Goal: Task Accomplishment & Management: Complete application form

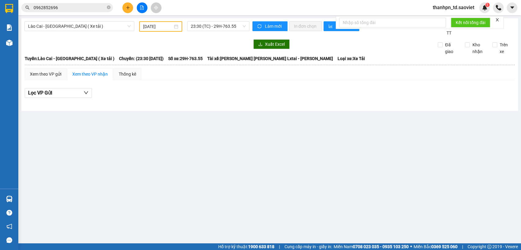
click at [73, 6] on input "0962852696" at bounding box center [70, 7] width 72 height 7
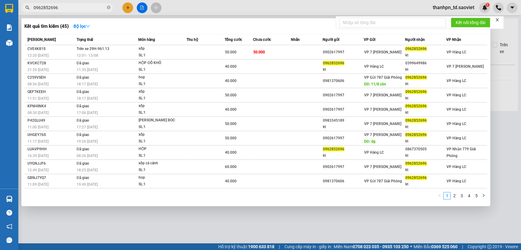
click at [73, 6] on input "0962852696" at bounding box center [70, 7] width 72 height 7
paste input "4321308"
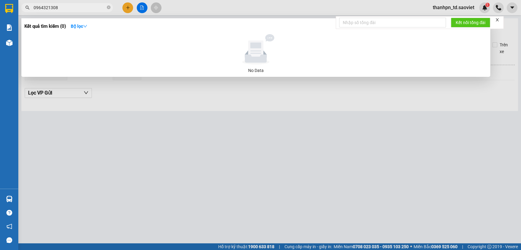
click at [90, 9] on input "0964321308" at bounding box center [70, 7] width 72 height 7
paste input "Bqnmxwih"
click at [90, 9] on input "0964321308Bqnmxwih" at bounding box center [70, 7] width 72 height 7
paste input "text"
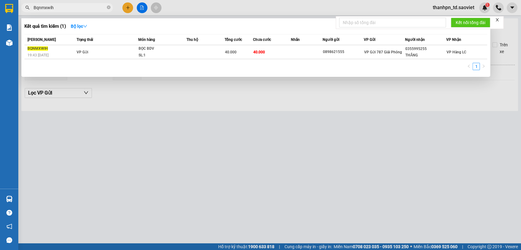
click at [77, 8] on input "Bqnmxwih" at bounding box center [70, 7] width 72 height 7
paste input "0356544397"
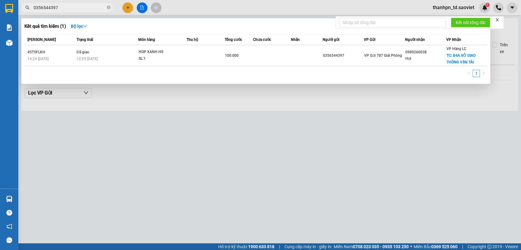
click at [83, 9] on input "0356544397" at bounding box center [70, 7] width 72 height 7
paste input "0965246000"
type input "0965246000"
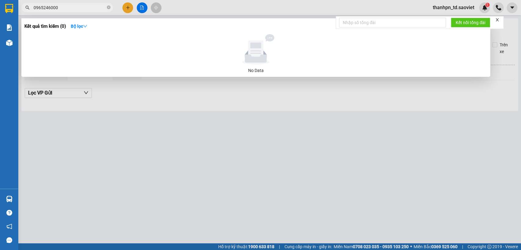
click at [86, 7] on input "0965246000" at bounding box center [70, 7] width 72 height 7
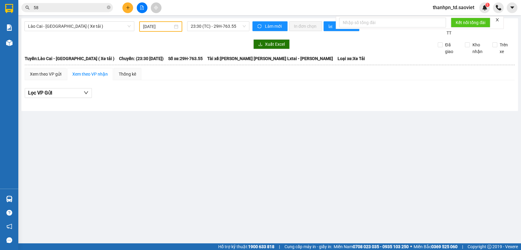
type input "588"
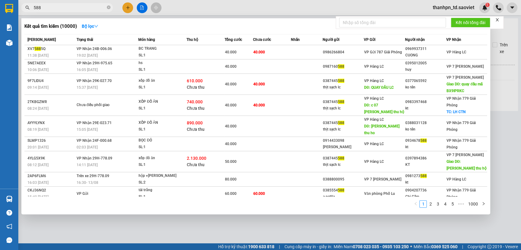
click at [71, 8] on input "588" at bounding box center [70, 7] width 72 height 7
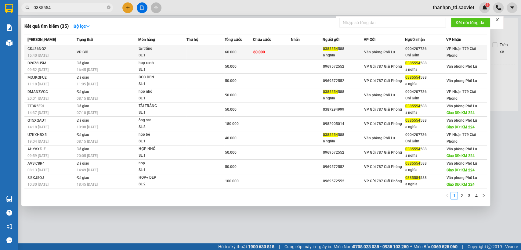
type input "0385554"
click at [152, 50] on div "tải trắng" at bounding box center [162, 49] width 46 height 7
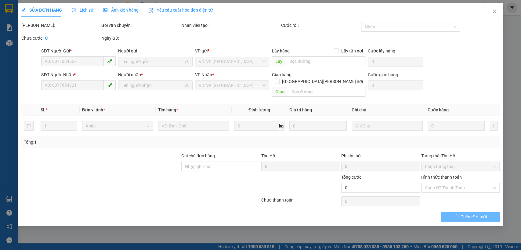
type input "0385554588"
type input "a nghĩa"
type input "0904207736"
type input "Chị Gấm"
type input "60.000"
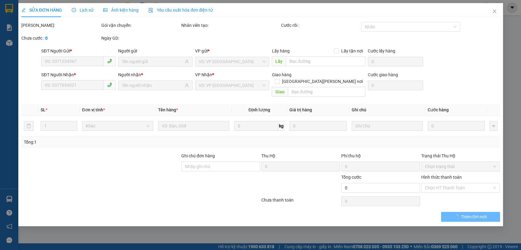
type input "60.000"
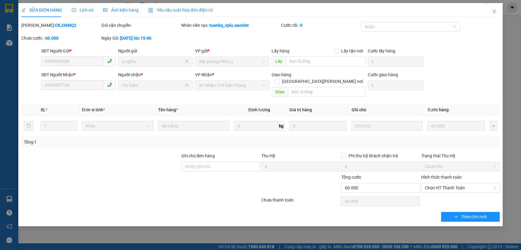
click at [87, 10] on span "Lịch sử" at bounding box center [83, 10] width 22 height 5
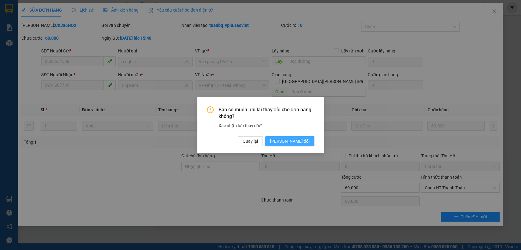
click at [292, 140] on span "[PERSON_NAME] đổi" at bounding box center [289, 141] width 39 height 7
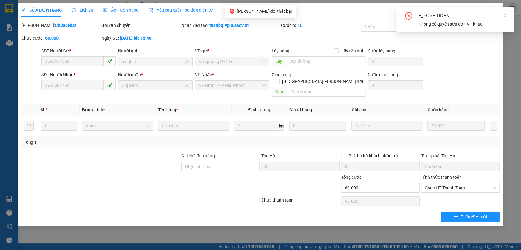
click at [73, 5] on div "Lịch sử" at bounding box center [83, 10] width 22 height 14
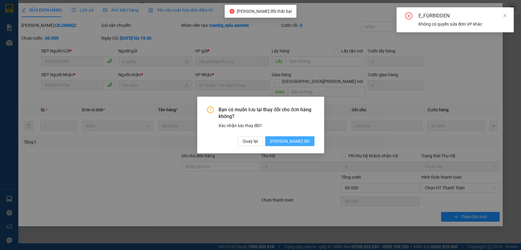
drag, startPoint x: 297, startPoint y: 140, endPoint x: 293, endPoint y: 141, distance: 4.4
click at [297, 140] on span "[PERSON_NAME] đổi" at bounding box center [289, 141] width 39 height 7
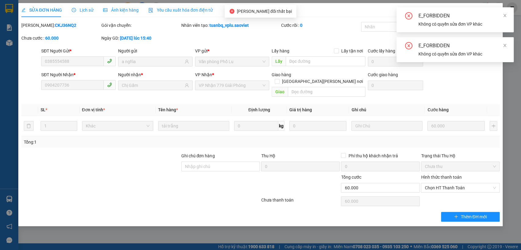
drag, startPoint x: 503, startPoint y: 15, endPoint x: 506, endPoint y: 21, distance: 6.9
click at [505, 16] on icon "close" at bounding box center [505, 15] width 4 height 4
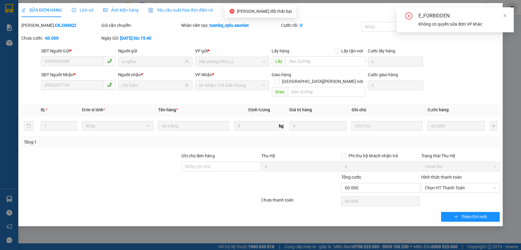
drag, startPoint x: 509, startPoint y: 11, endPoint x: 506, endPoint y: 16, distance: 5.9
click at [509, 11] on div "E_FORBIDDEN Không có quyền sửa đơn VP khác" at bounding box center [455, 19] width 117 height 25
click at [506, 16] on icon "close" at bounding box center [505, 15] width 4 height 4
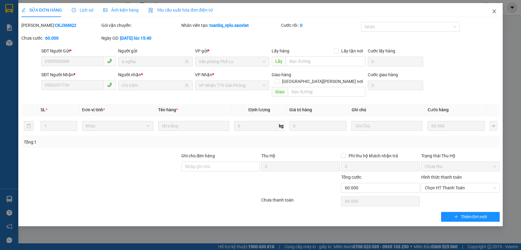
drag, startPoint x: 496, startPoint y: 10, endPoint x: 432, endPoint y: 15, distance: 64.7
click at [496, 10] on icon "close" at bounding box center [494, 11] width 5 height 5
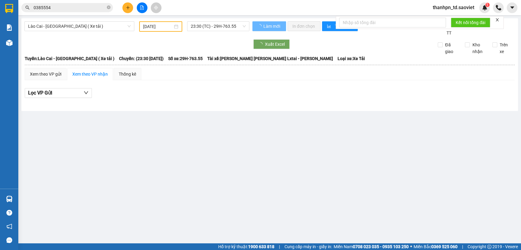
click at [86, 9] on input "0385554" at bounding box center [70, 7] width 72 height 7
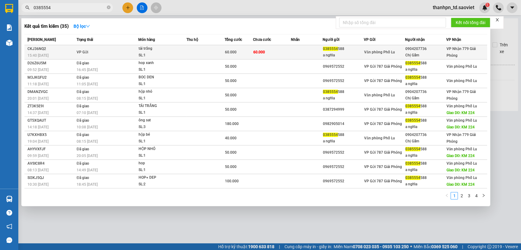
click at [235, 50] on span "60.000" at bounding box center [231, 52] width 12 height 4
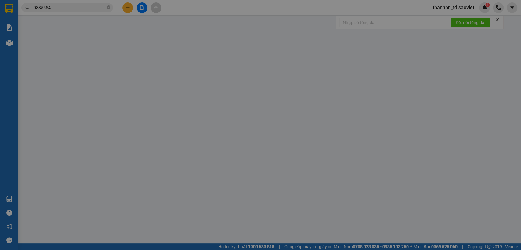
type input "0385554588"
type input "a nghĩa"
type input "0904207736"
type input "Chị Gấm"
type input "60.000"
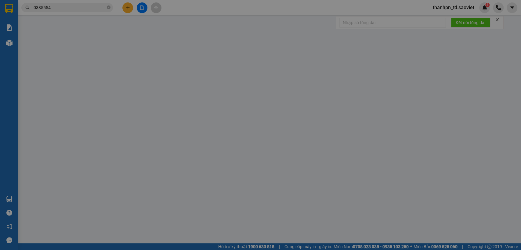
type input "60.000"
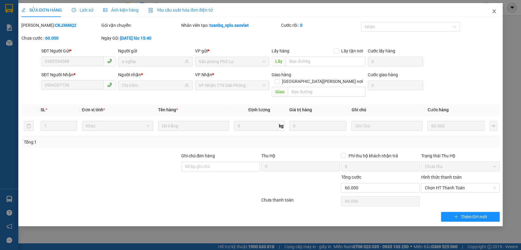
click at [494, 10] on icon "close" at bounding box center [494, 11] width 5 height 5
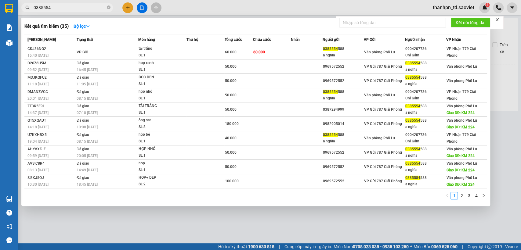
click at [91, 8] on input "0385554" at bounding box center [70, 7] width 72 height 7
